Goal: Task Accomplishment & Management: Manage account settings

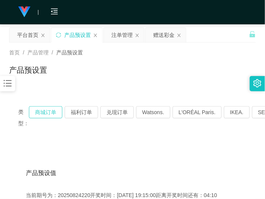
click at [48, 109] on button "商城订单" at bounding box center [45, 112] width 33 height 12
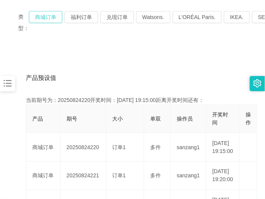
scroll to position [142, 0]
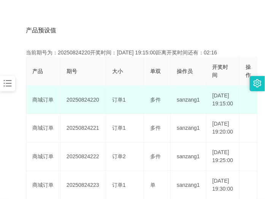
click at [90, 103] on td "20250824220" at bounding box center [83, 99] width 46 height 28
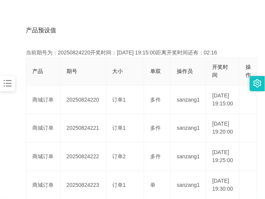
copy td "20250824220"
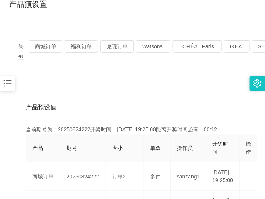
scroll to position [0, 0]
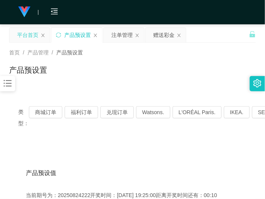
click at [20, 35] on div "平台首页" at bounding box center [27, 35] width 21 height 14
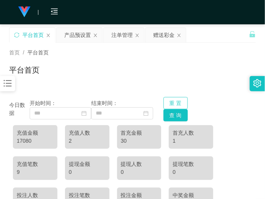
click at [175, 101] on button "重 置" at bounding box center [175, 103] width 24 height 12
click at [168, 116] on button "查 询" at bounding box center [175, 115] width 24 height 12
click at [32, 139] on div "17080" at bounding box center [35, 141] width 37 height 8
click at [27, 139] on div "17080" at bounding box center [35, 141] width 37 height 8
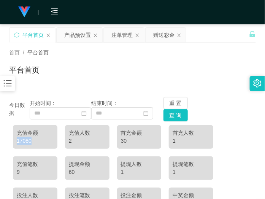
click at [27, 139] on div "17080" at bounding box center [35, 141] width 37 height 8
copy div "17080"
click at [28, 138] on div "17080" at bounding box center [35, 141] width 37 height 8
click at [27, 138] on div "17080" at bounding box center [35, 141] width 37 height 8
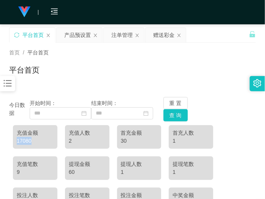
copy div "17080"
click at [27, 142] on div "17080" at bounding box center [35, 141] width 37 height 8
click at [84, 35] on div "产品预设置" at bounding box center [77, 35] width 27 height 14
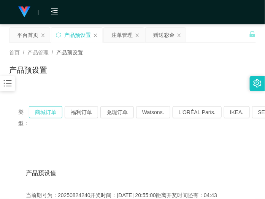
click at [51, 110] on button "商城订单" at bounding box center [45, 112] width 33 height 12
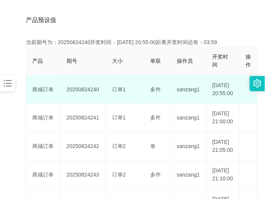
scroll to position [142, 0]
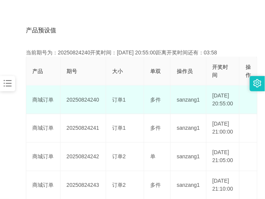
click at [78, 103] on td "20250824240" at bounding box center [83, 99] width 46 height 28
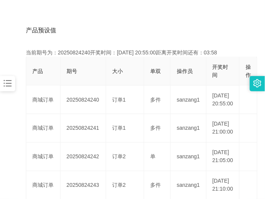
copy td "20250824240"
